Goal: Information Seeking & Learning: Learn about a topic

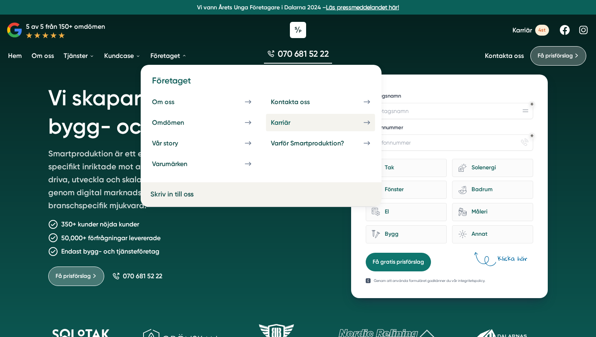
click at [301, 120] on div "Karriär" at bounding box center [290, 123] width 39 height 8
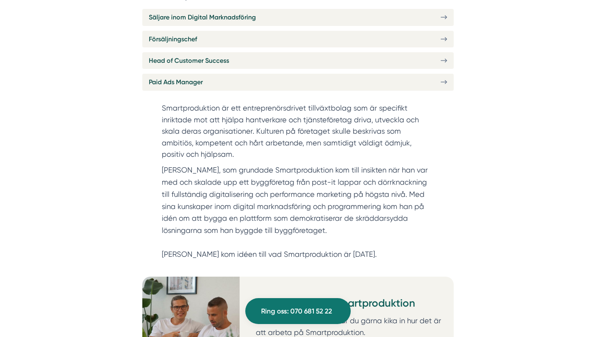
scroll to position [374, 0]
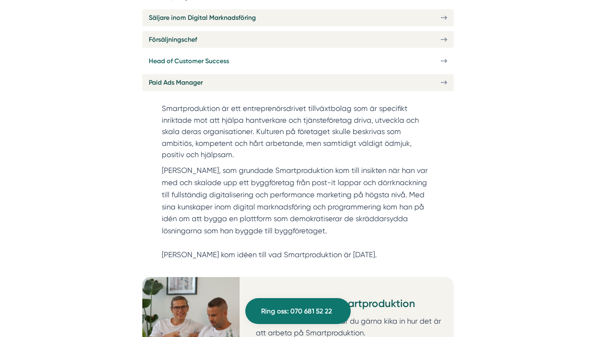
click at [197, 56] on span "Head of Customer Success" at bounding box center [189, 61] width 80 height 10
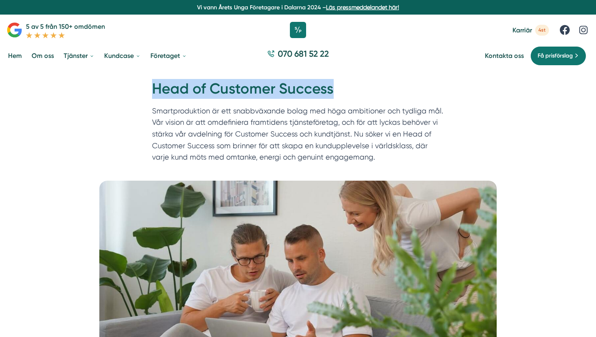
drag, startPoint x: 333, startPoint y: 91, endPoint x: 155, endPoint y: 95, distance: 177.5
click at [155, 95] on h1 "Head of Customer Success" at bounding box center [298, 92] width 292 height 26
copy h1 "Head of Customer Success"
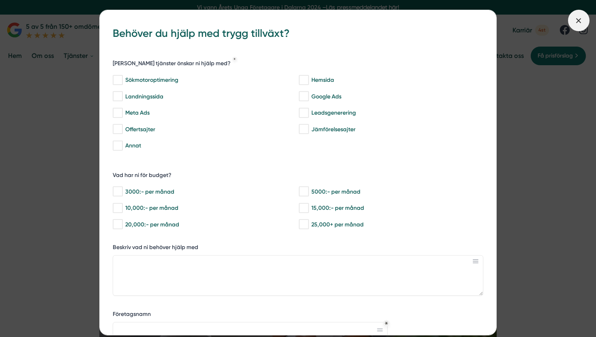
click at [579, 24] on icon at bounding box center [578, 20] width 9 height 9
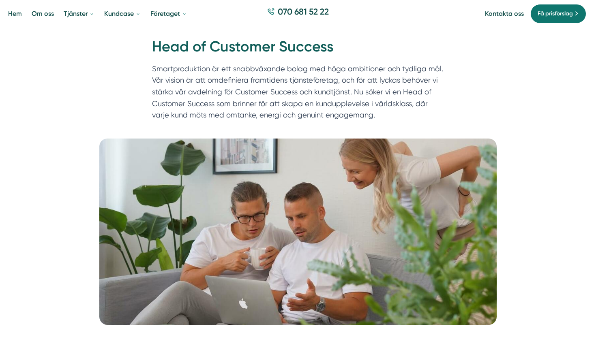
scroll to position [42, 0]
click at [335, 111] on p "Smartproduktion är ett snabbväxande bolag med höga ambitioner och tydliga mål. …" at bounding box center [298, 95] width 292 height 62
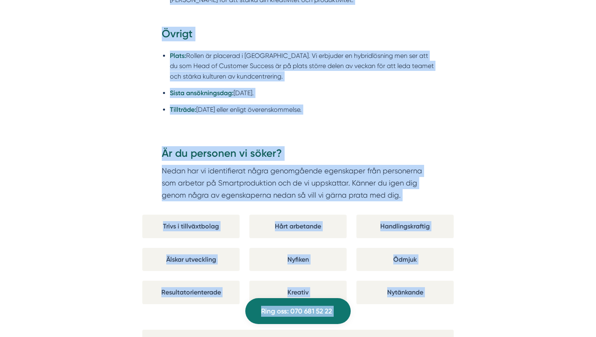
scroll to position [0, 0]
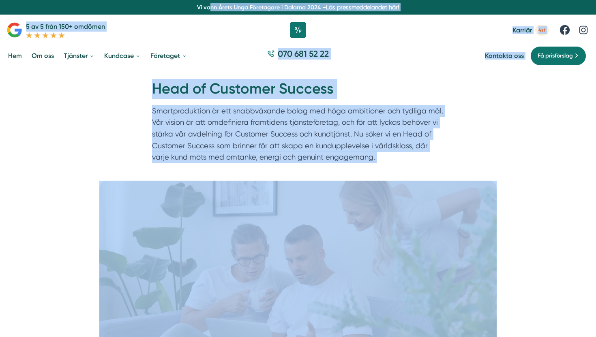
click at [290, 114] on p "Smartproduktion är ett snabbväxande bolag med höga ambitioner och tydliga mål. …" at bounding box center [298, 136] width 292 height 62
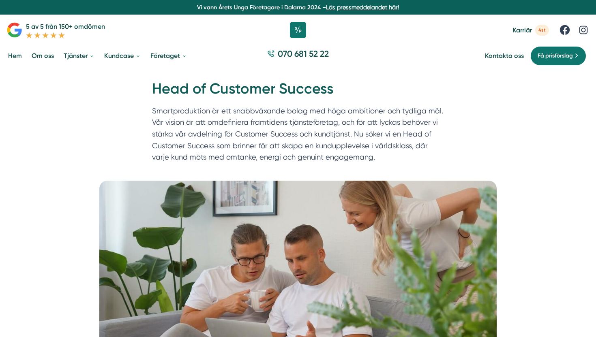
scroll to position [670, 0]
